Goal: Find specific page/section: Find specific page/section

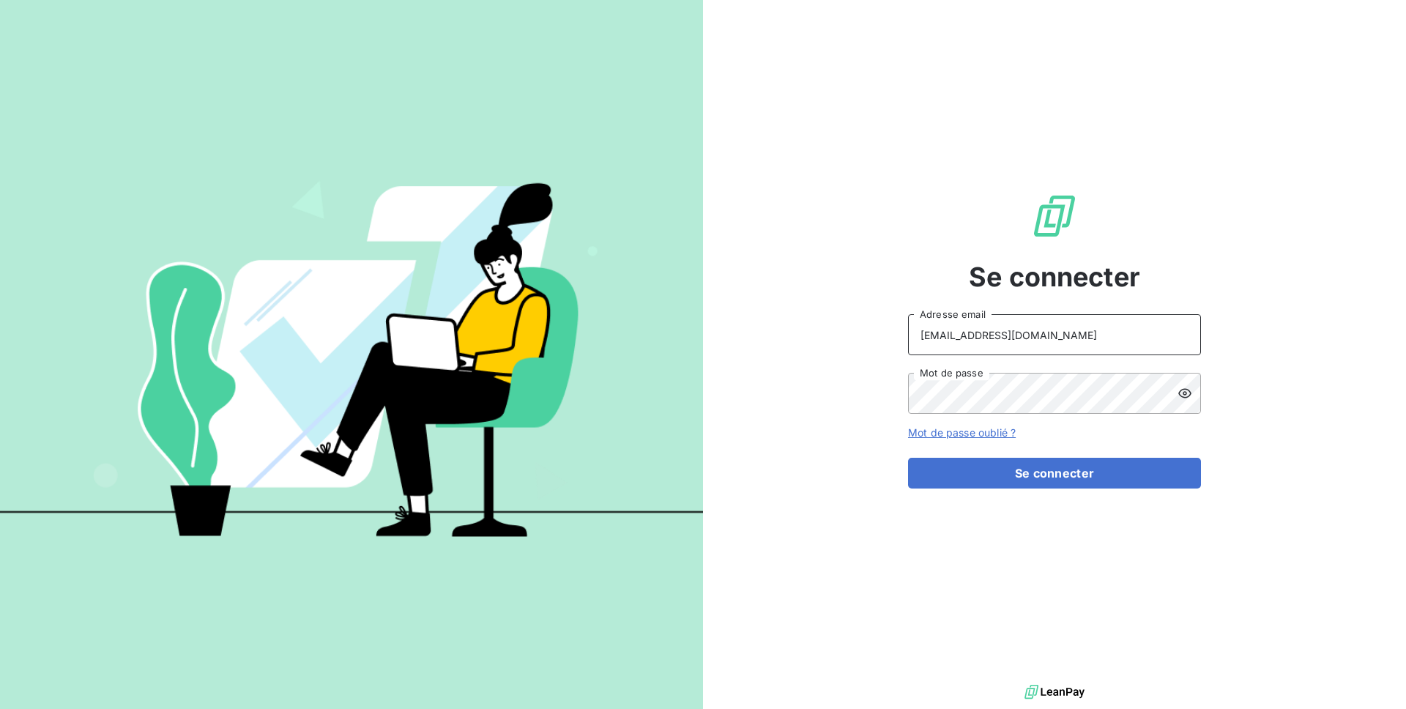
drag, startPoint x: 1016, startPoint y: 338, endPoint x: 908, endPoint y: 338, distance: 107.7
click at [908, 338] on input "[EMAIL_ADDRESS][DOMAIN_NAME]" at bounding box center [1054, 334] width 293 height 41
type input "admin@regiecaraibes"
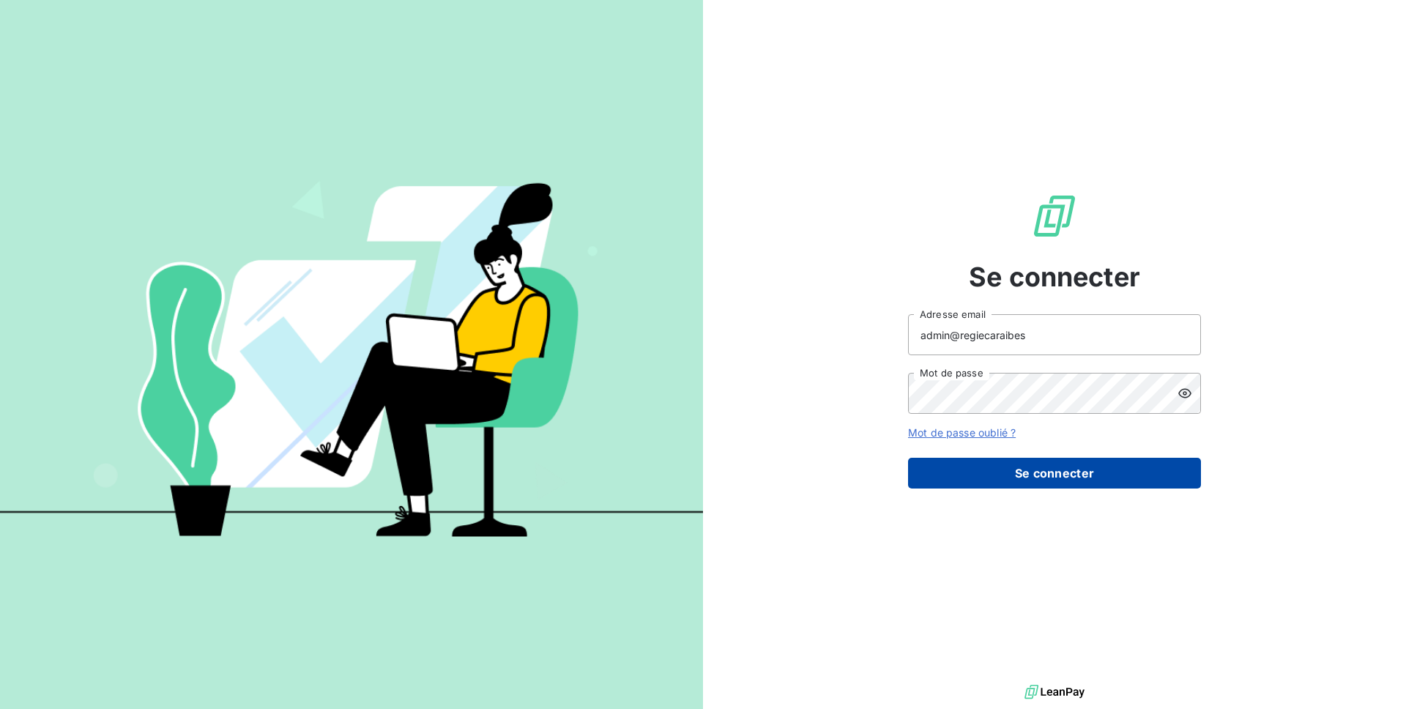
click at [1022, 487] on button "Se connecter" at bounding box center [1054, 473] width 293 height 31
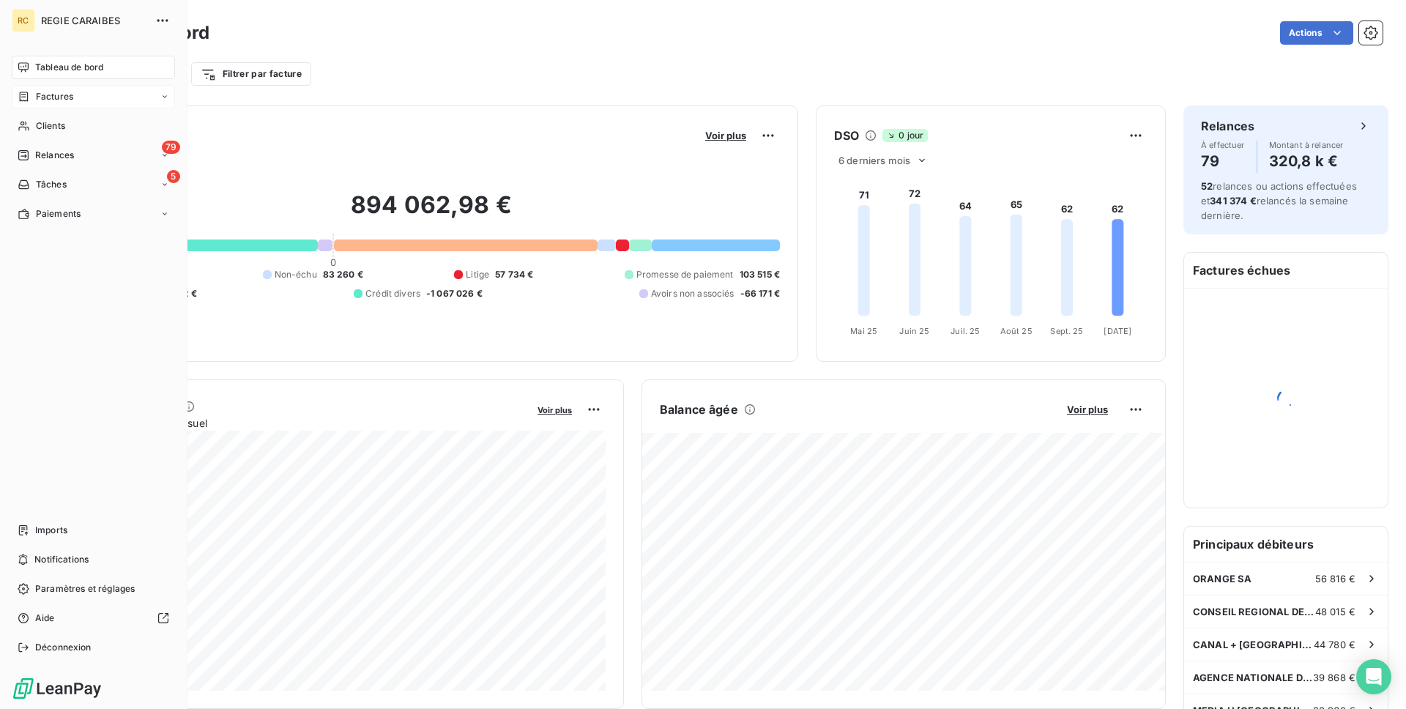
click at [59, 100] on span "Factures" at bounding box center [54, 96] width 37 height 13
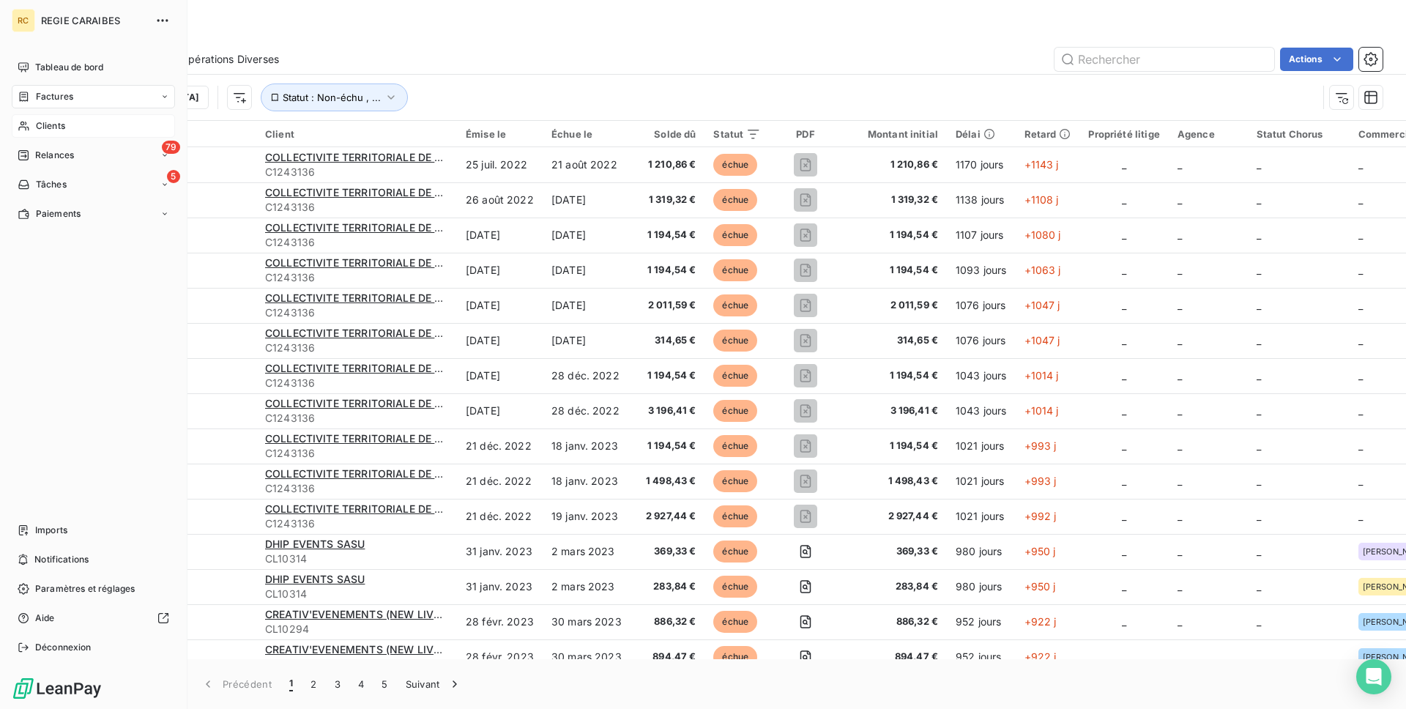
click at [26, 127] on icon at bounding box center [24, 126] width 12 height 12
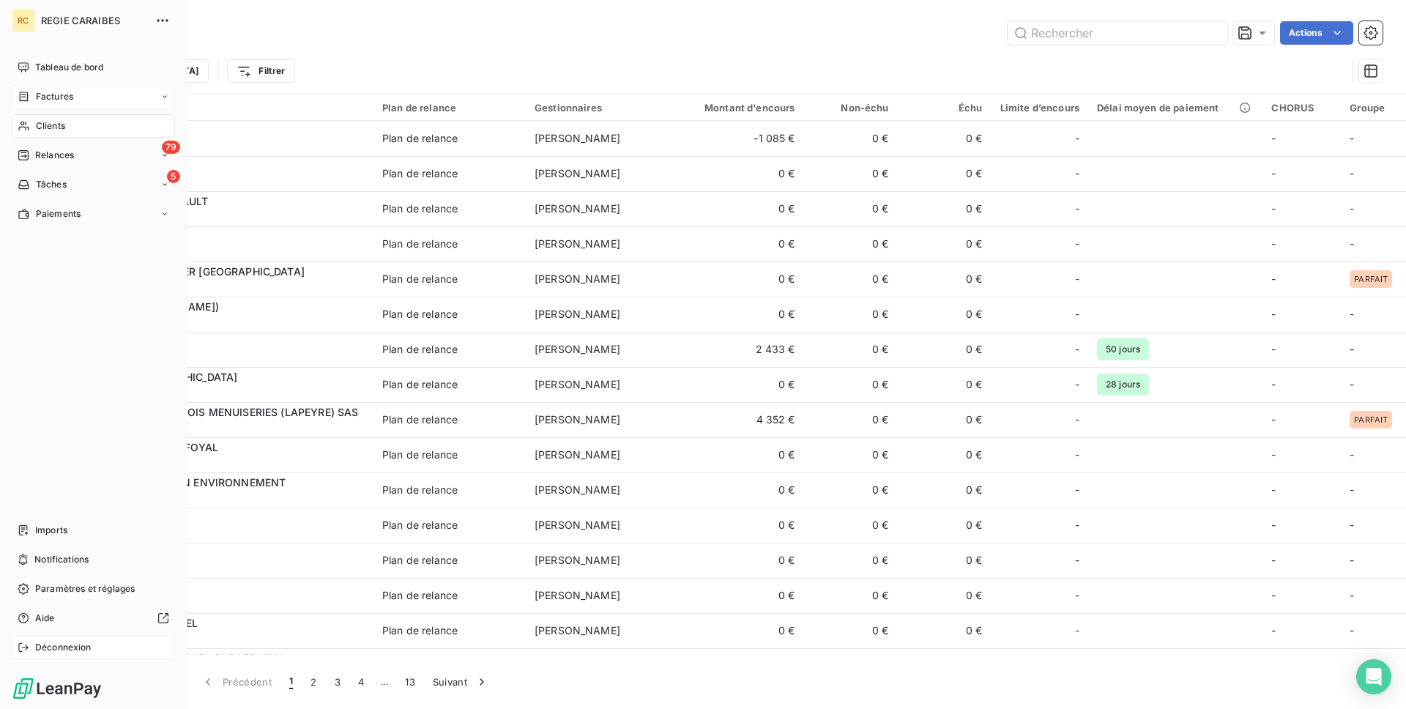
click at [26, 650] on icon at bounding box center [24, 648] width 12 height 12
